Goal: Answer question/provide support: Participate in discussion

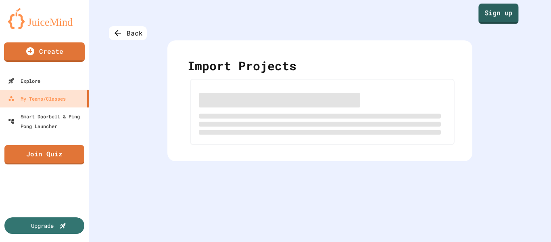
click at [485, 13] on link "Sign up" at bounding box center [498, 14] width 40 height 20
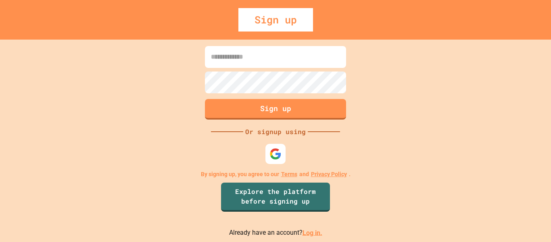
click at [252, 59] on input at bounding box center [275, 57] width 141 height 22
type input "**********"
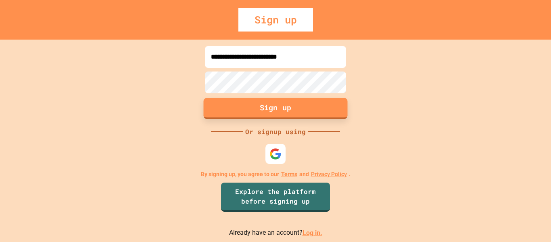
click at [279, 110] on button "Sign up" at bounding box center [276, 108] width 144 height 21
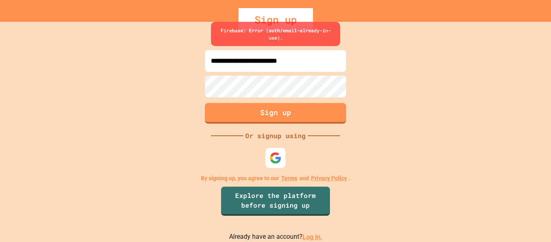
click at [310, 236] on link "Log in." at bounding box center [312, 237] width 20 height 8
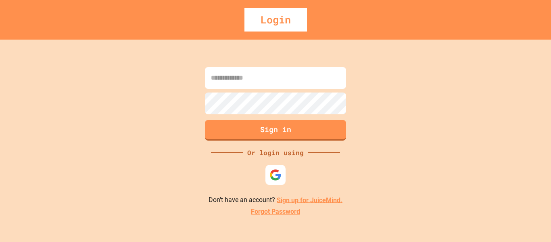
click at [252, 78] on input at bounding box center [275, 78] width 141 height 22
type input "**********"
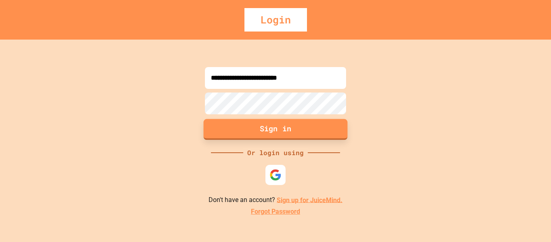
click at [255, 125] on button "Sign in" at bounding box center [276, 129] width 144 height 21
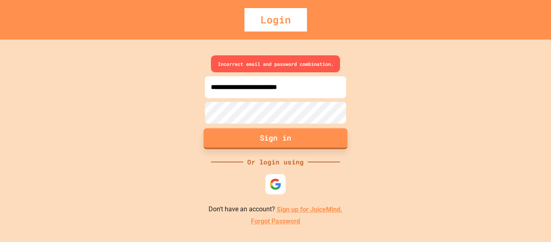
click at [278, 130] on button "Sign in" at bounding box center [276, 138] width 144 height 21
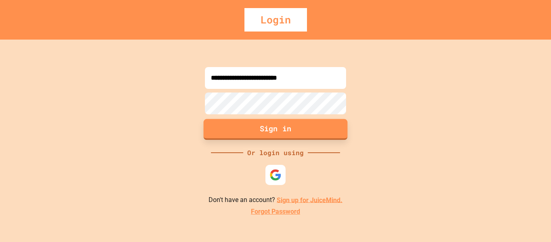
click at [280, 128] on button "Sign in" at bounding box center [276, 129] width 144 height 21
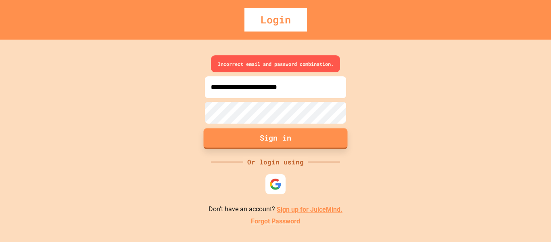
click at [270, 133] on button "Sign in" at bounding box center [276, 138] width 144 height 21
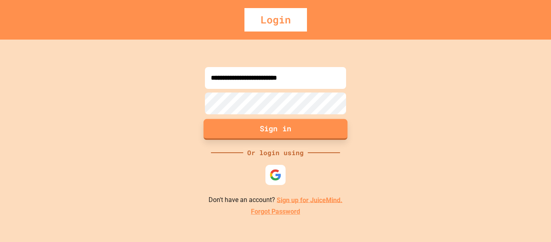
click at [283, 127] on button "Sign in" at bounding box center [276, 129] width 144 height 21
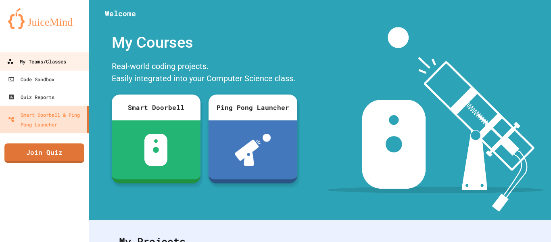
click at [44, 67] on link "My Teams/Classes" at bounding box center [45, 61] width 92 height 18
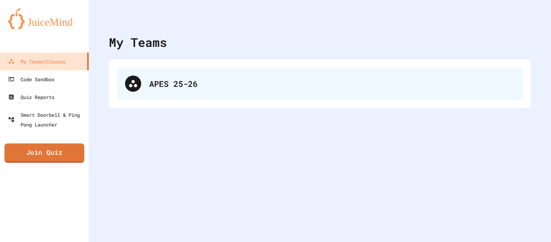
click at [167, 78] on div "APES 25-26" at bounding box center [331, 83] width 365 height 12
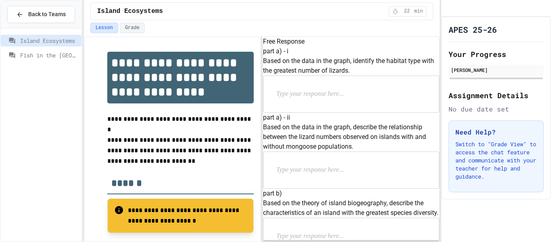
click at [44, 52] on span "Fish in the [GEOGRAPHIC_DATA]" at bounding box center [49, 55] width 58 height 8
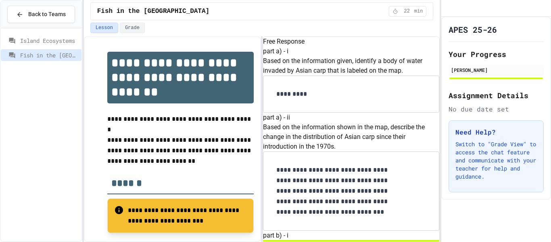
click at [66, 42] on span "Island Ecosystems" at bounding box center [49, 40] width 58 height 8
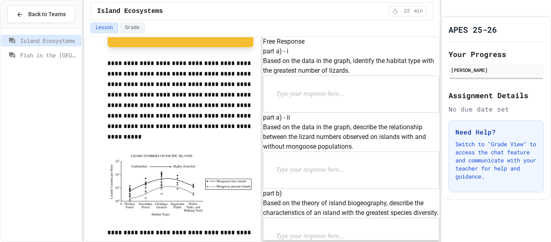
scroll to position [188, 0]
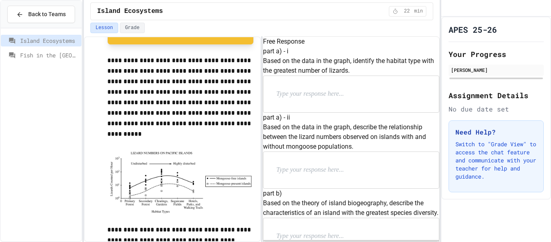
click at [178, 172] on img at bounding box center [180, 182] width 146 height 64
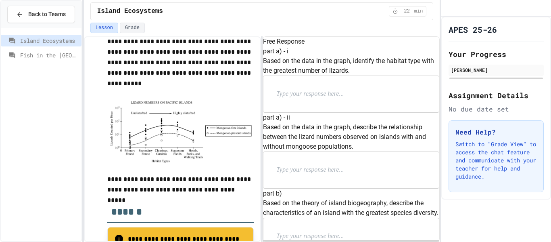
scroll to position [263, 0]
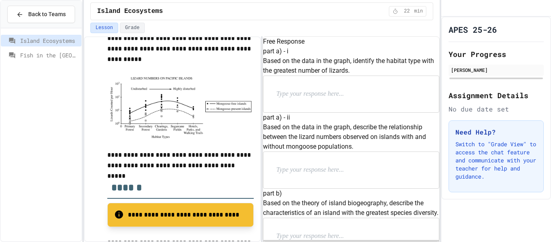
click at [314, 99] on p at bounding box center [328, 94] width 105 height 10
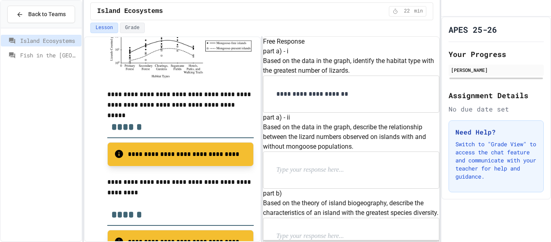
scroll to position [266, 0]
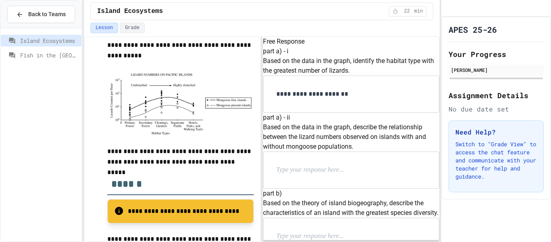
click at [305, 165] on p at bounding box center [328, 170] width 105 height 10
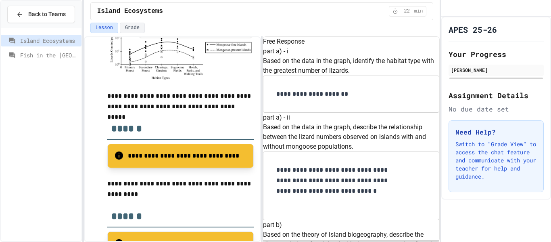
scroll to position [367, 0]
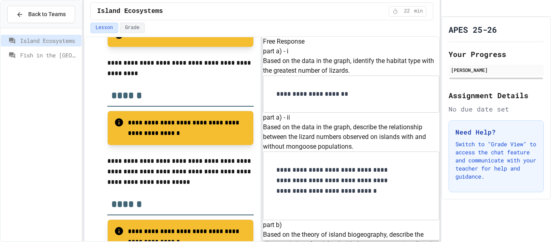
scroll to position [445, 0]
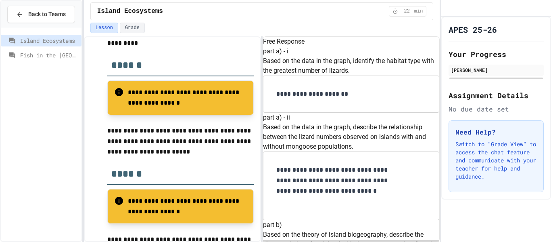
scroll to position [451, 0]
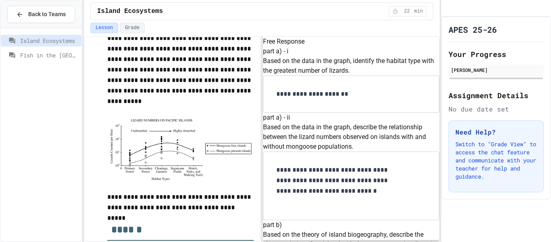
scroll to position [207, 0]
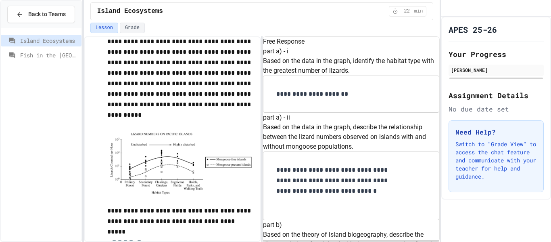
drag, startPoint x: 342, startPoint y: 177, endPoint x: 288, endPoint y: 133, distance: 69.9
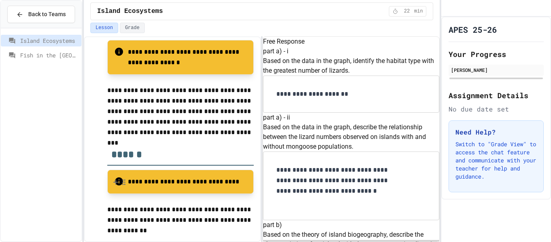
scroll to position [638, 0]
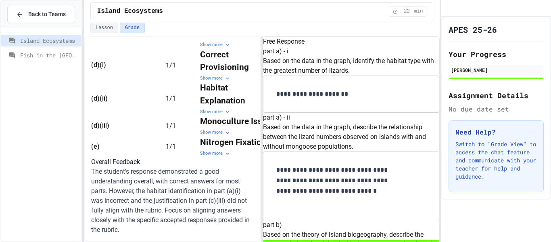
scroll to position [496, 0]
